Goal: Information Seeking & Learning: Learn about a topic

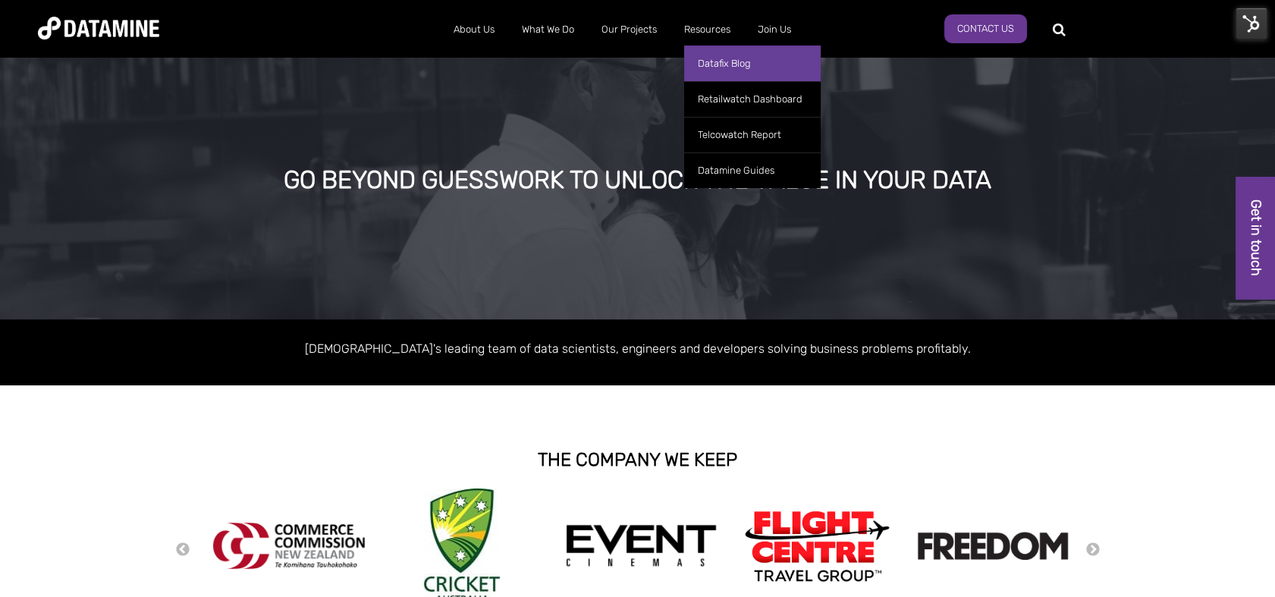
click at [732, 61] on link "Datafix Blog" at bounding box center [752, 63] width 136 height 36
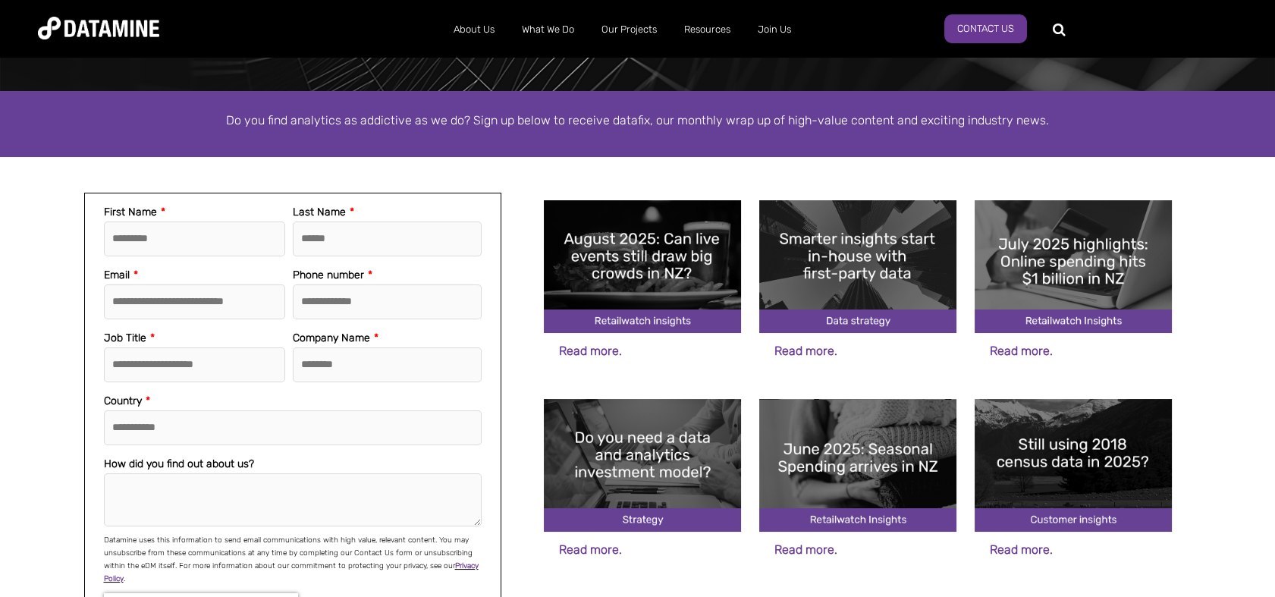
scroll to position [229, 0]
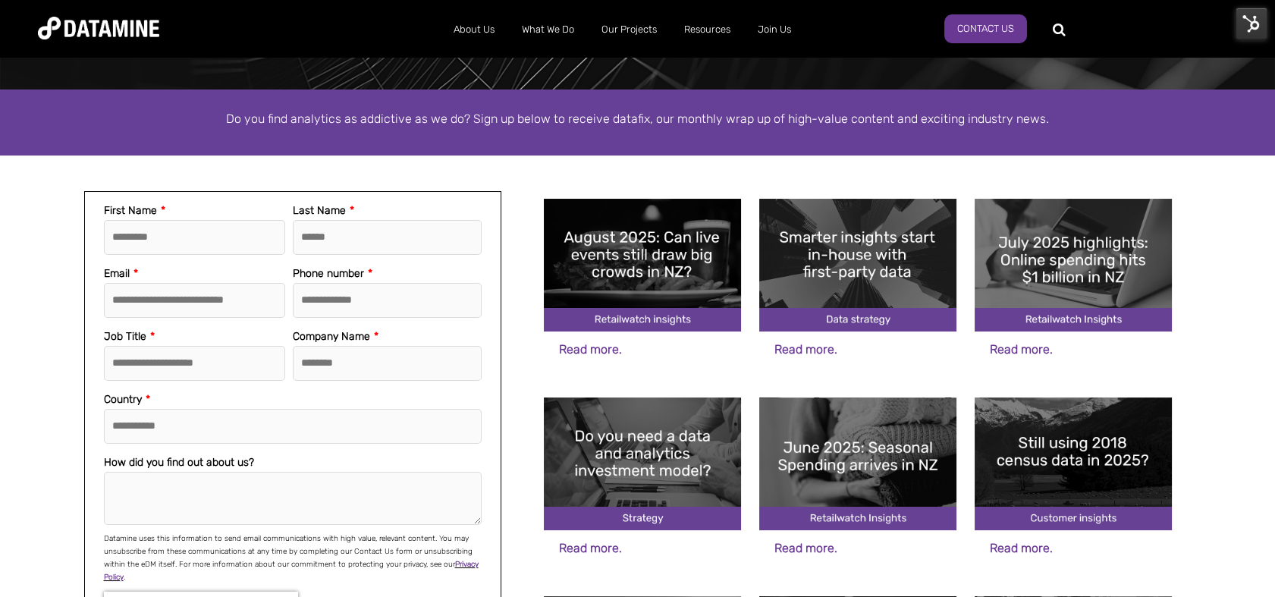
click at [1078, 292] on img at bounding box center [1072, 265] width 197 height 133
click at [635, 256] on img at bounding box center [642, 265] width 197 height 133
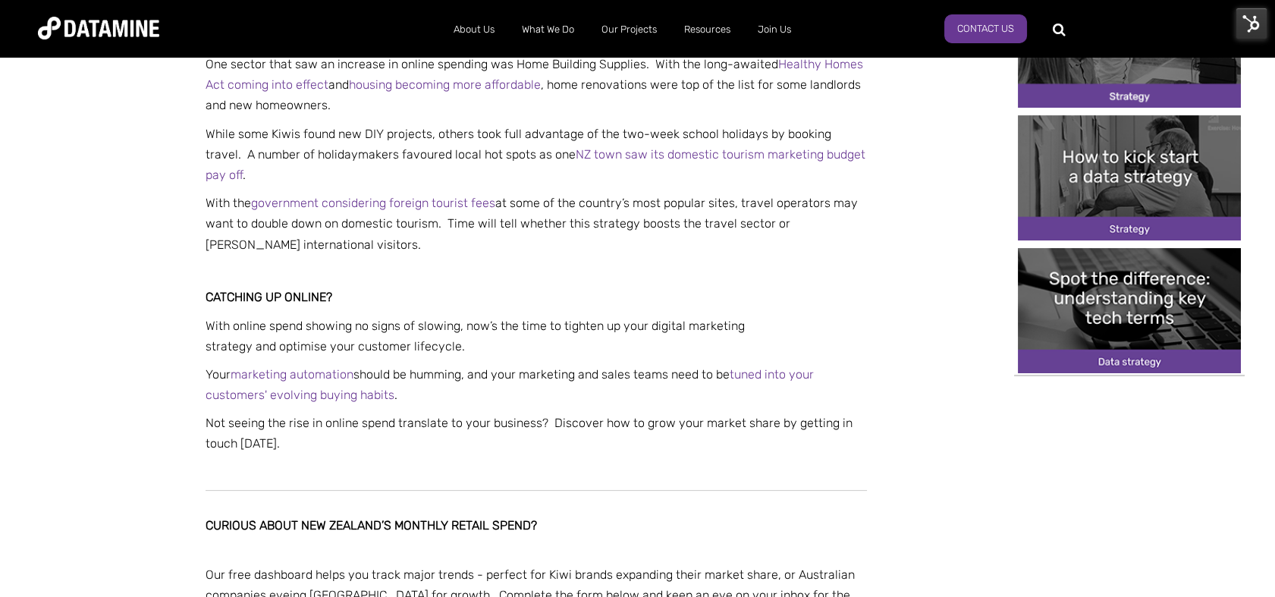
scroll to position [871, 0]
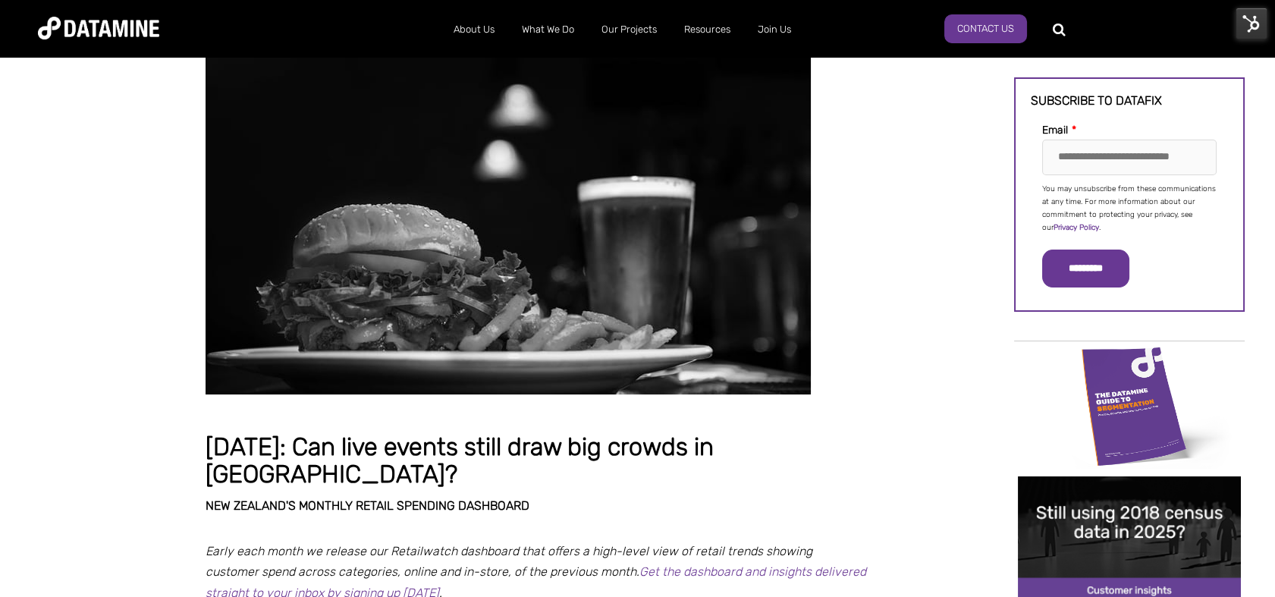
scroll to position [99, 0]
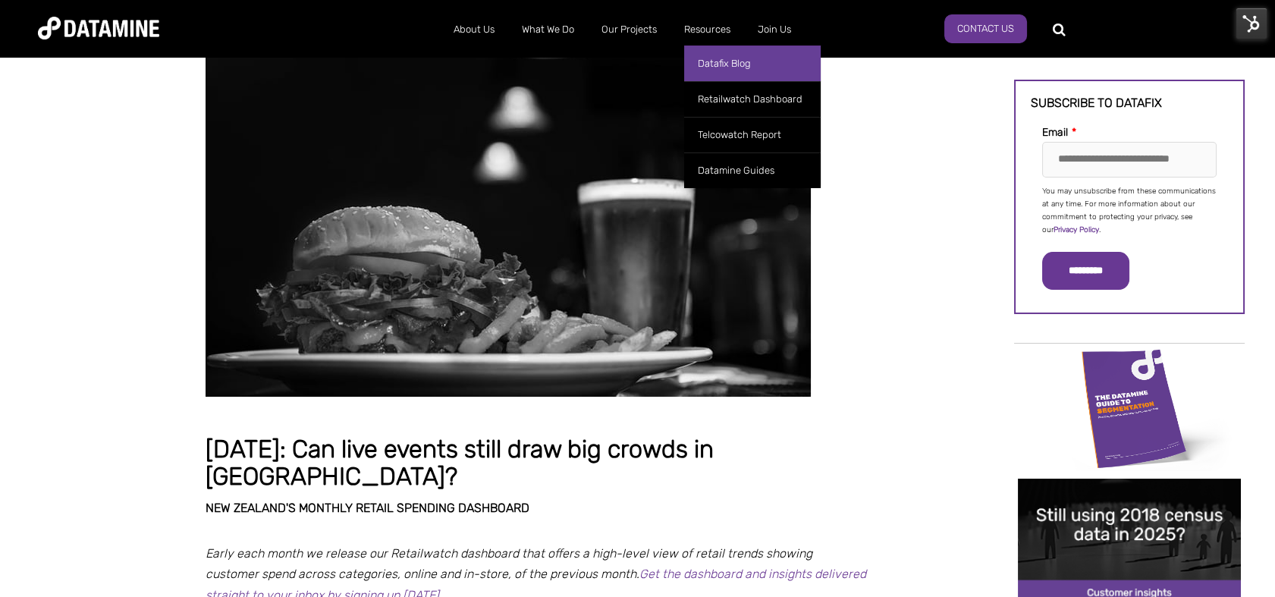
click at [726, 67] on link "Datafix Blog" at bounding box center [752, 63] width 136 height 36
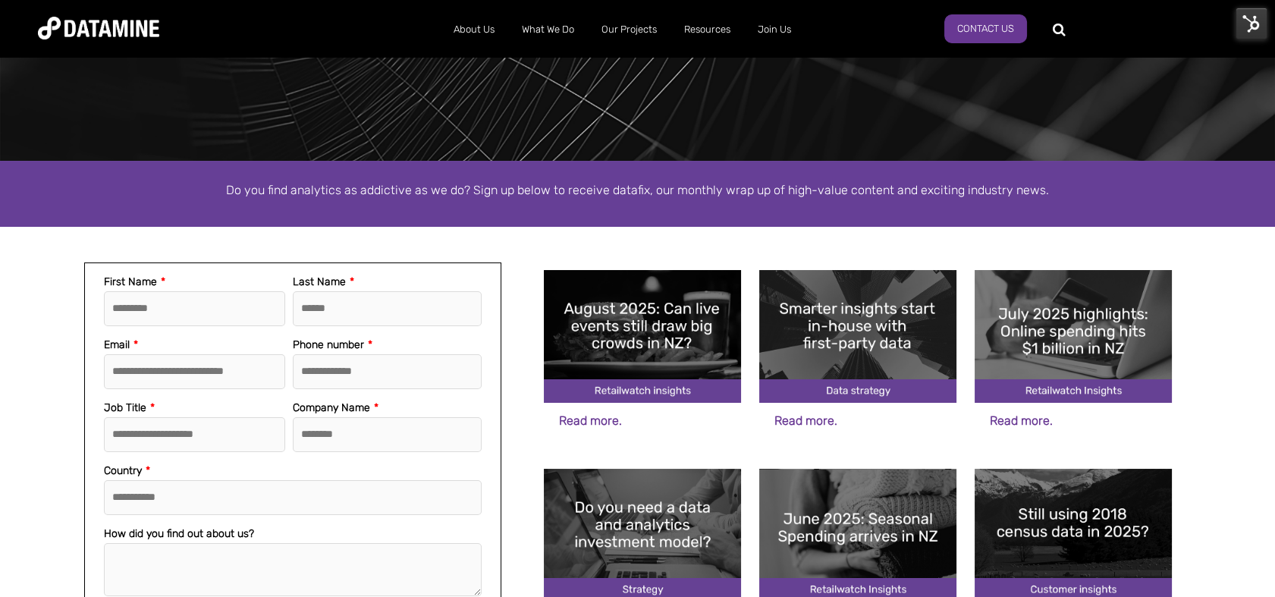
scroll to position [215, 0]
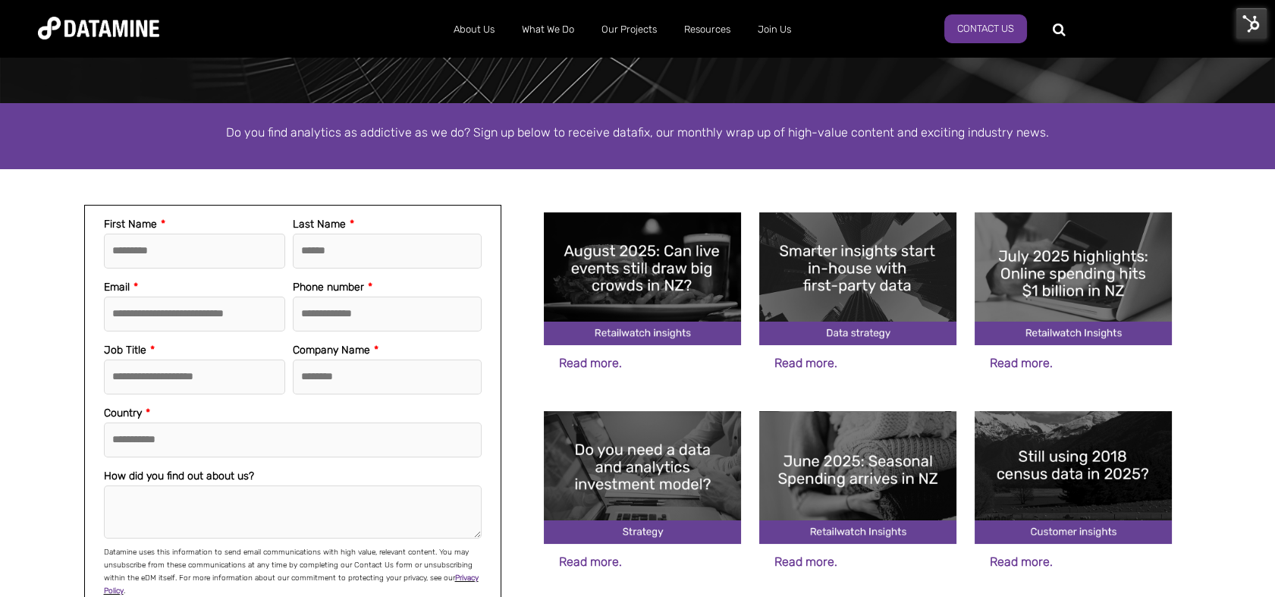
click at [880, 305] on img at bounding box center [857, 278] width 197 height 133
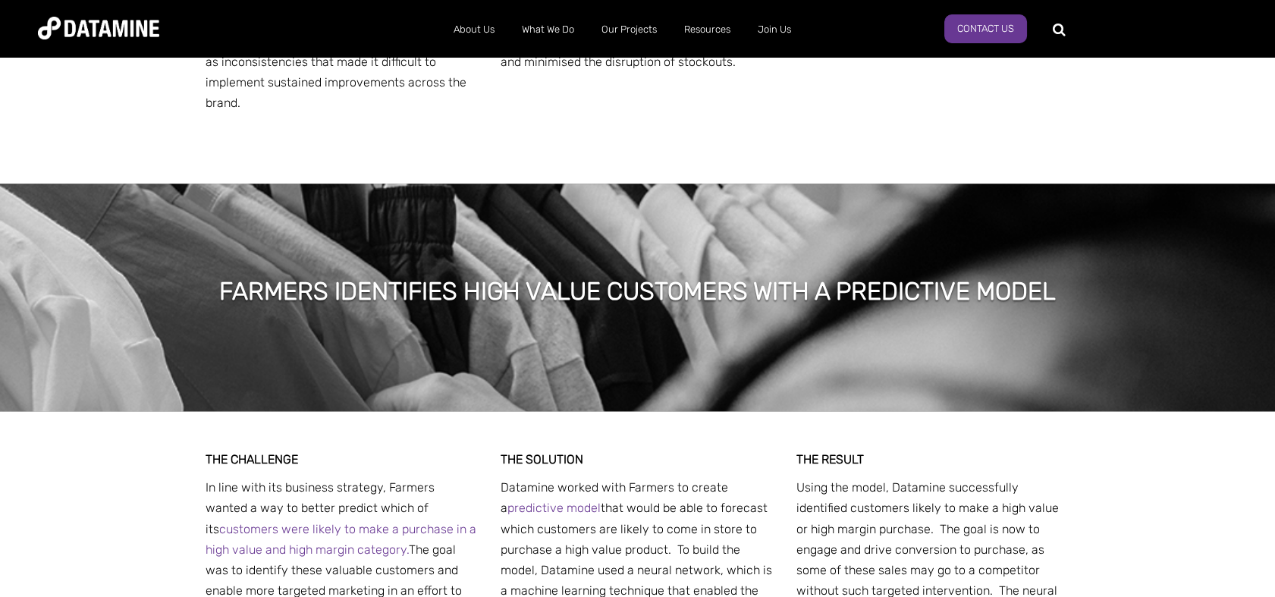
scroll to position [3550, 0]
